Goal: Entertainment & Leisure: Consume media (video, audio)

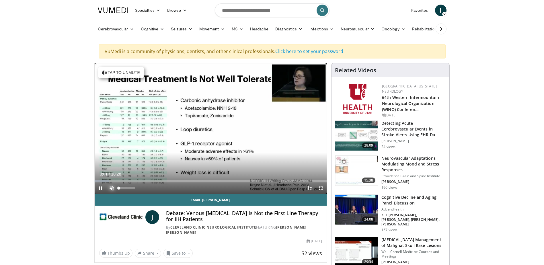
click at [110, 189] on span "Video Player" at bounding box center [111, 187] width 11 height 11
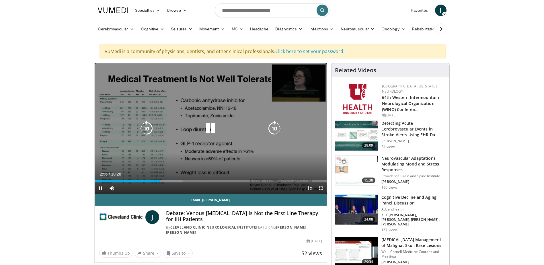
click at [208, 125] on icon "Video Player" at bounding box center [210, 128] width 16 height 16
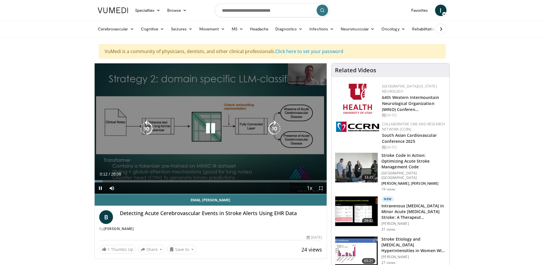
click at [208, 129] on icon "Video Player" at bounding box center [210, 128] width 16 height 16
